Goal: Task Accomplishment & Management: Use online tool/utility

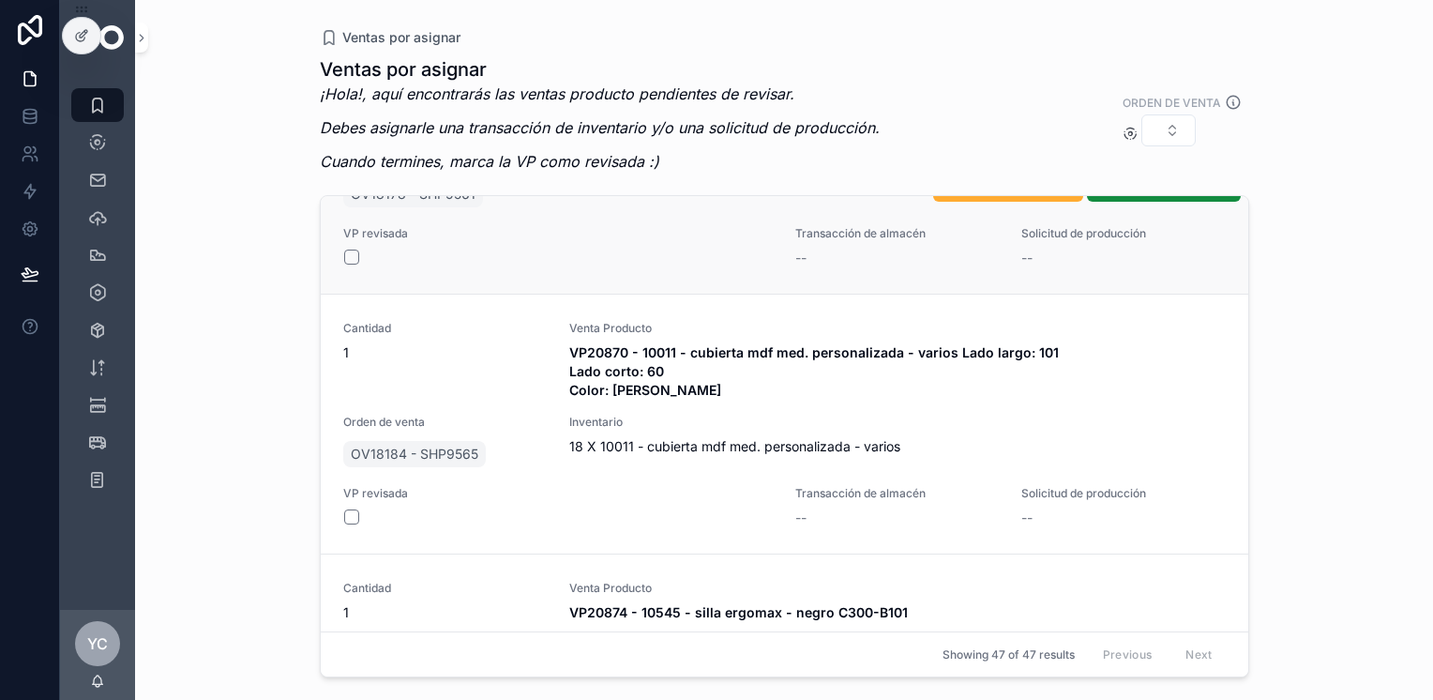
scroll to position [9948, 0]
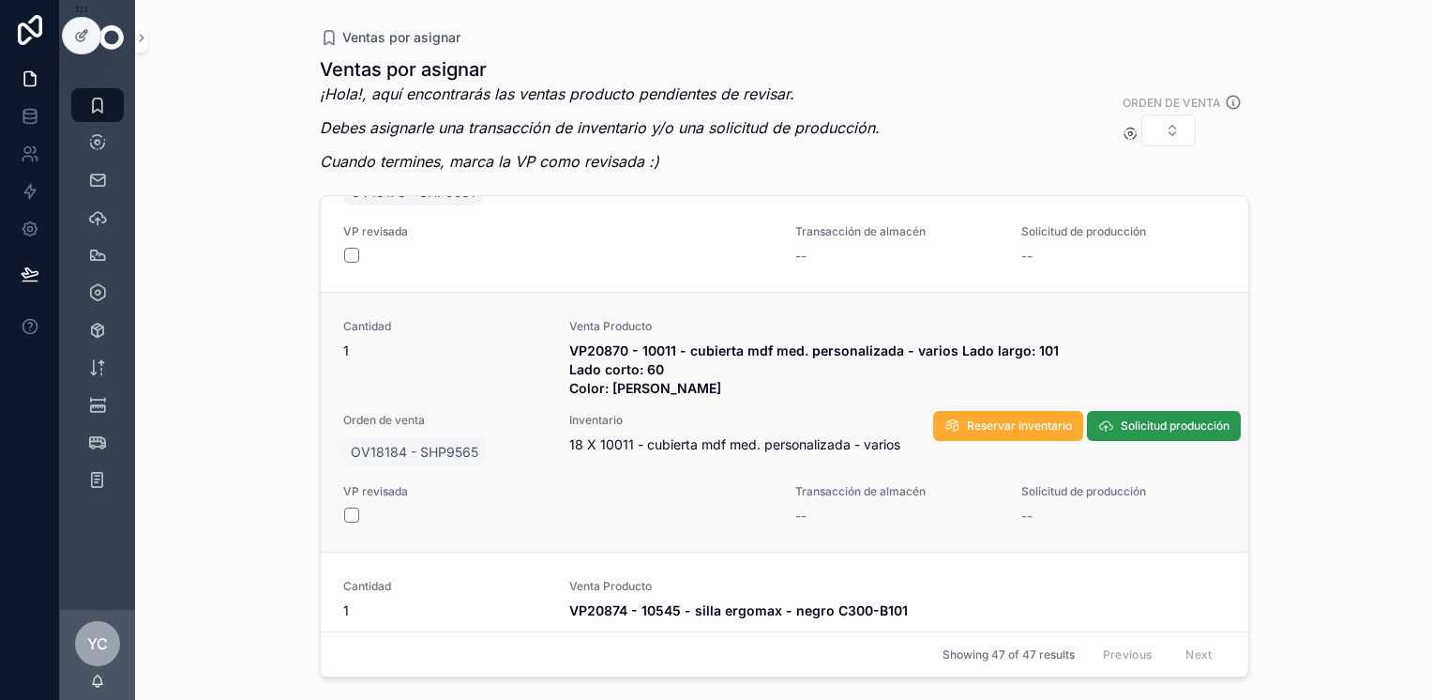
click at [1123, 418] on span "Solicitud producción" at bounding box center [1175, 425] width 109 height 15
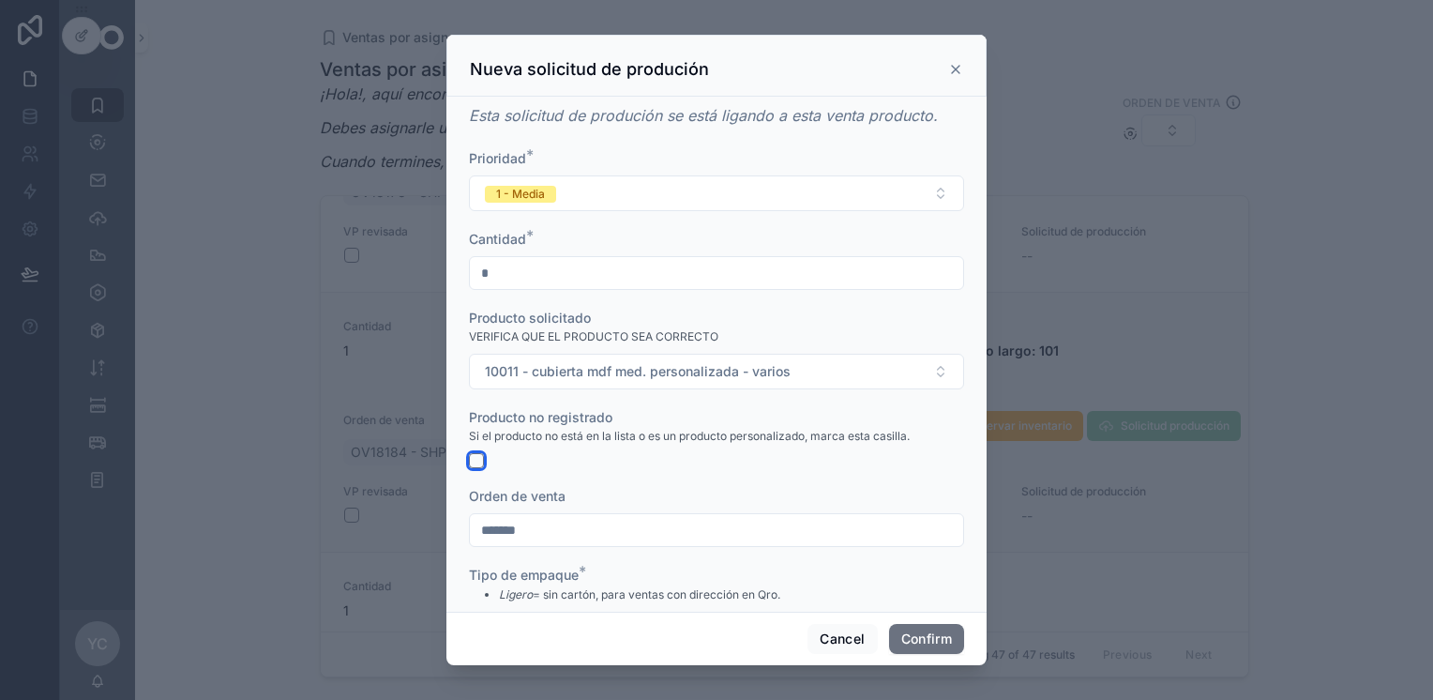
click at [477, 461] on button "button" at bounding box center [476, 460] width 15 height 15
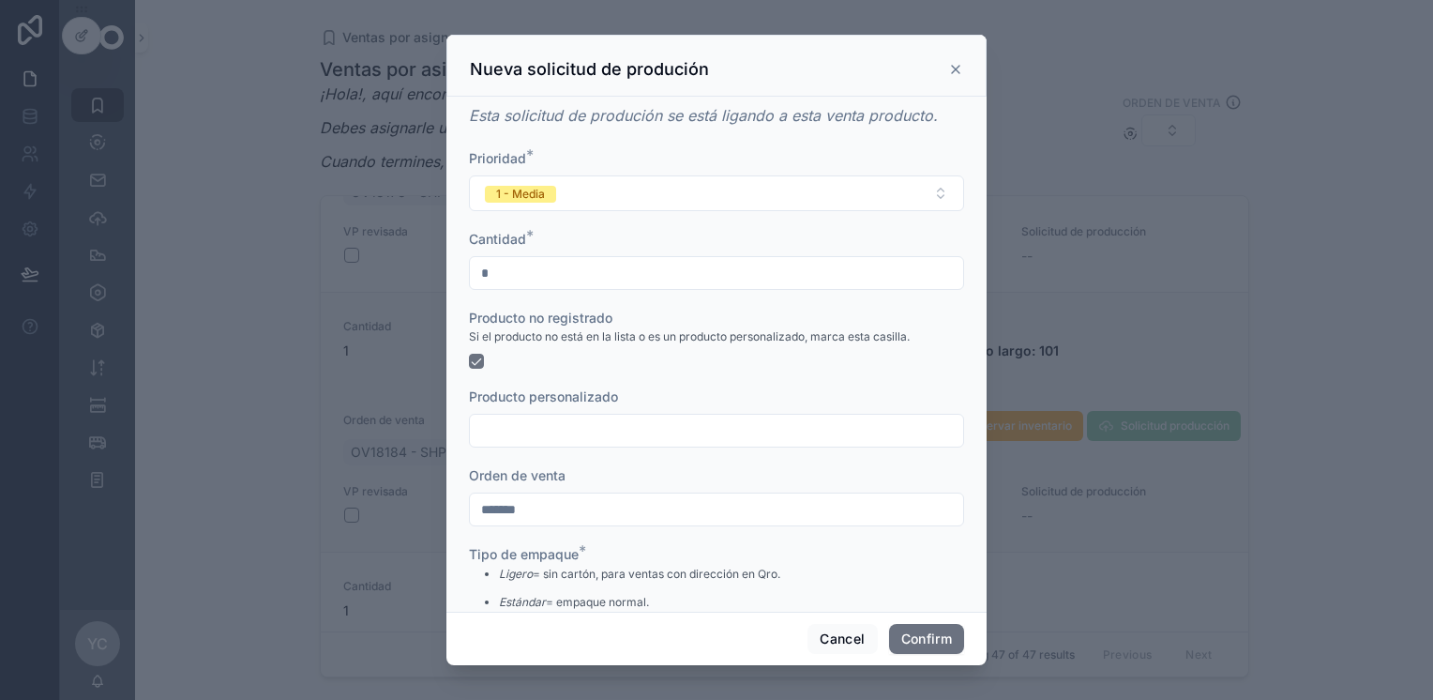
click at [525, 431] on input "text" at bounding box center [716, 430] width 493 height 26
type input "**********"
click at [908, 640] on button "Confirm" at bounding box center [926, 639] width 75 height 30
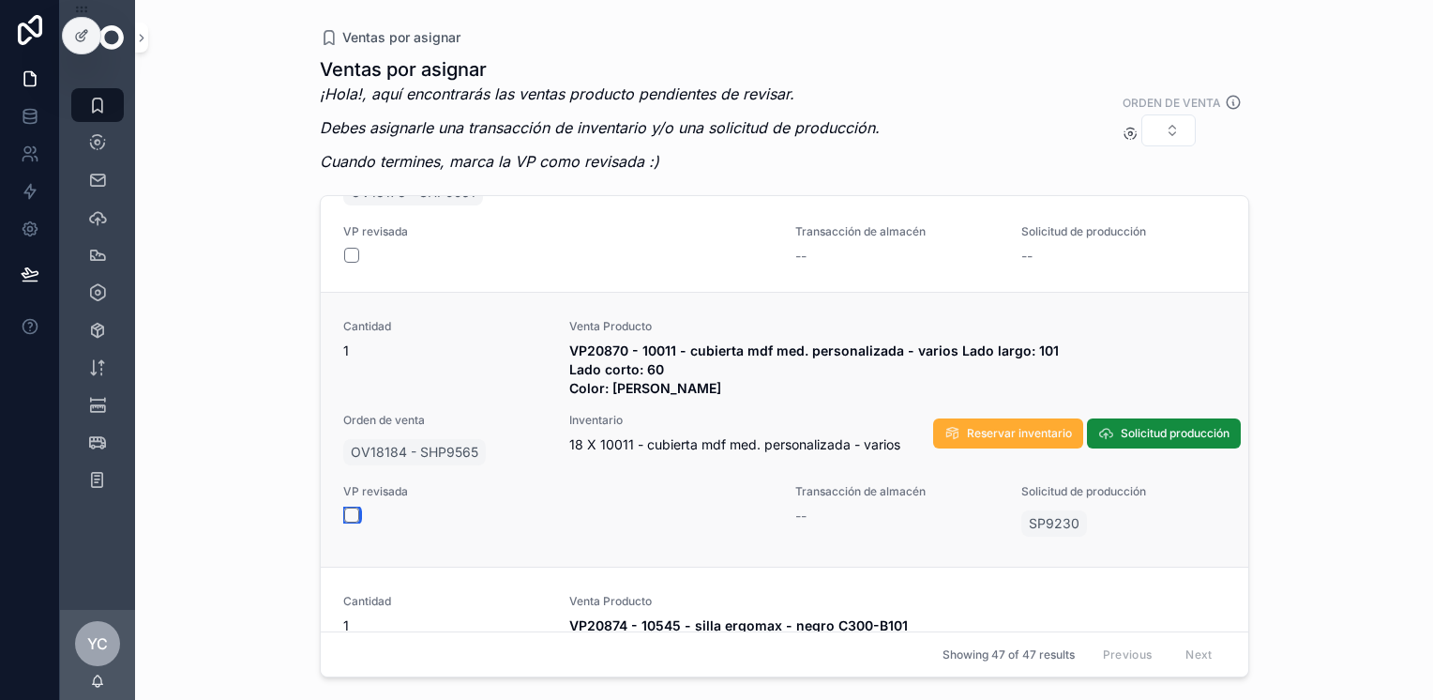
click at [353, 512] on button "scrollable content" at bounding box center [351, 514] width 15 height 15
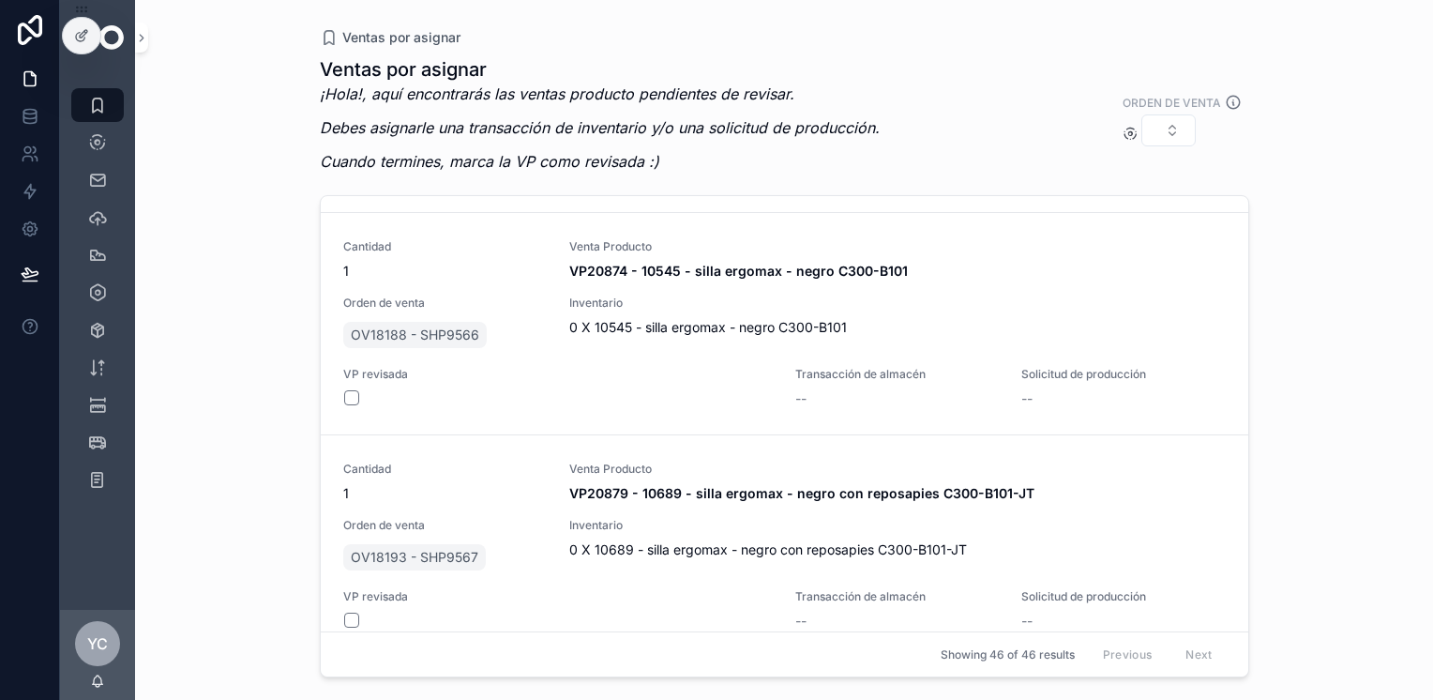
scroll to position [10048, 0]
